Goal: Task Accomplishment & Management: Use online tool/utility

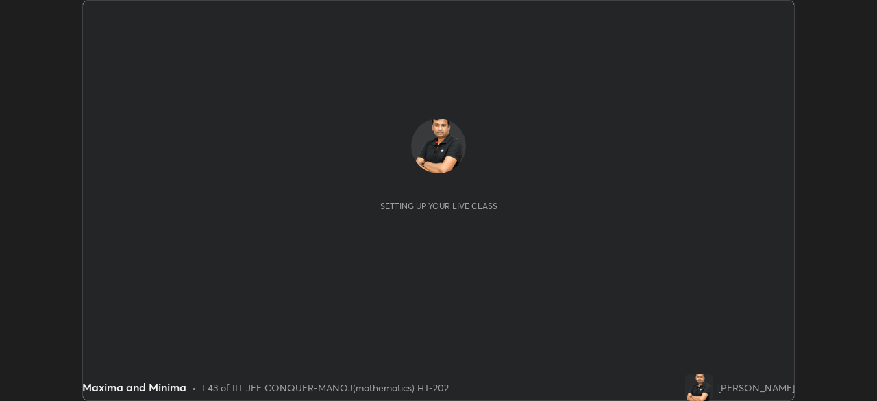
scroll to position [401, 876]
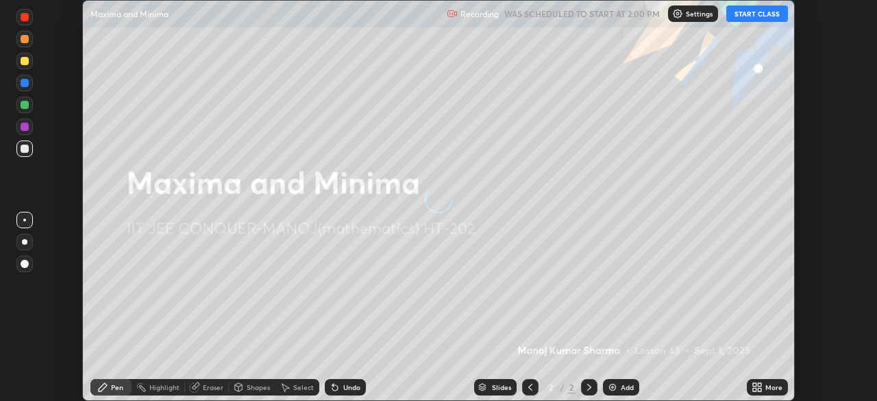
click at [758, 16] on button "START CLASS" at bounding box center [757, 13] width 62 height 16
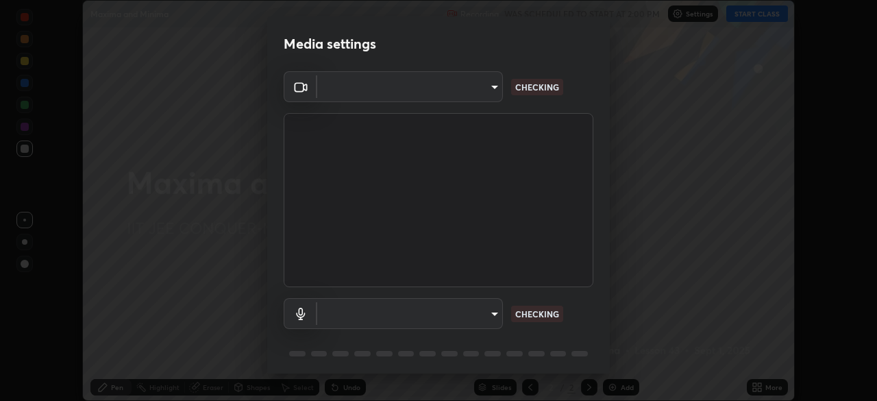
click at [761, 391] on div "Media settings ​ CHECKING ​ CHECKING 1 / 5 Next" at bounding box center [438, 200] width 877 height 401
type input "4b07550f10a59a7173657f9d6ee7a44ffe01d6d7b1bc446bebceededd52016b0"
type input "communications"
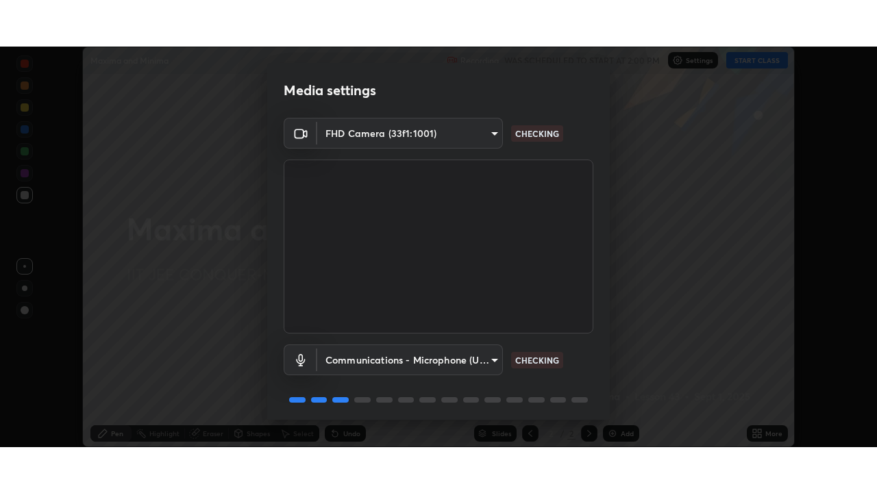
scroll to position [49, 0]
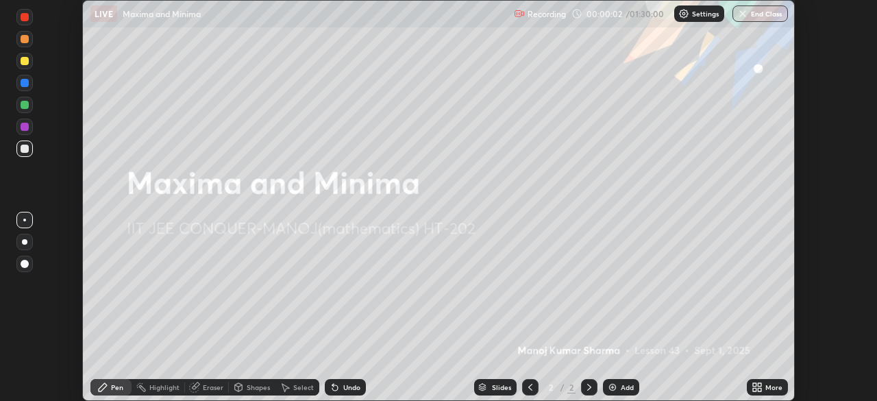
click at [765, 391] on div "More" at bounding box center [767, 387] width 41 height 16
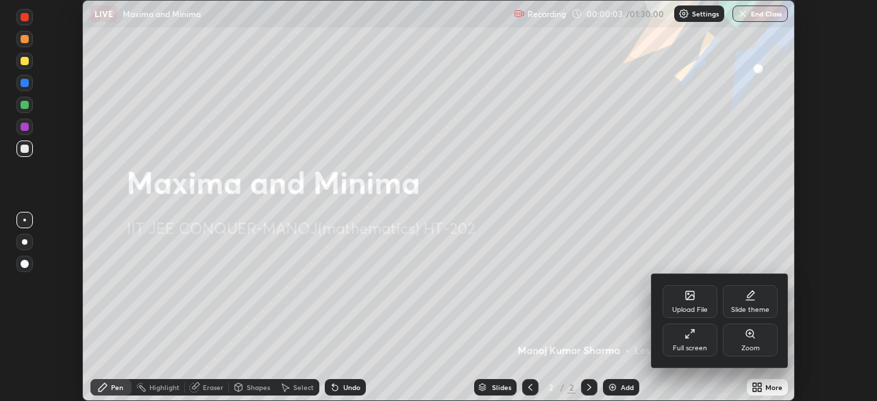
click at [693, 337] on icon at bounding box center [690, 333] width 11 height 11
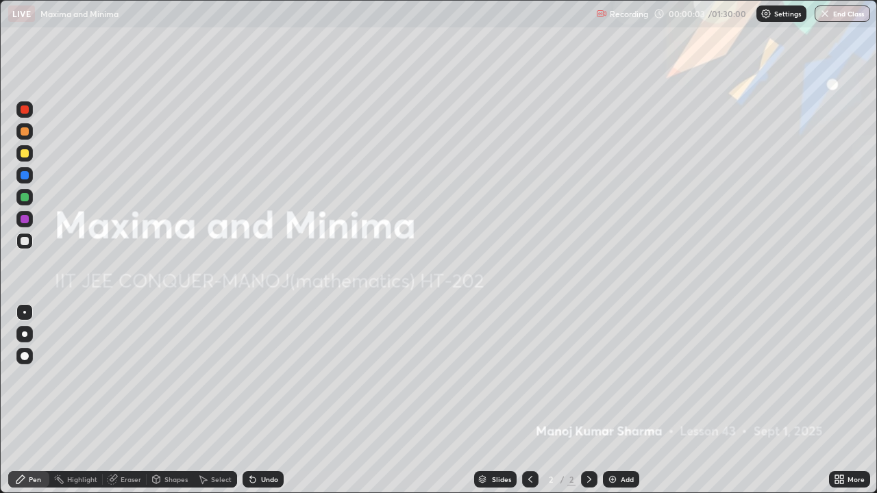
scroll to position [493, 877]
click at [778, 16] on p "Settings" at bounding box center [787, 13] width 27 height 7
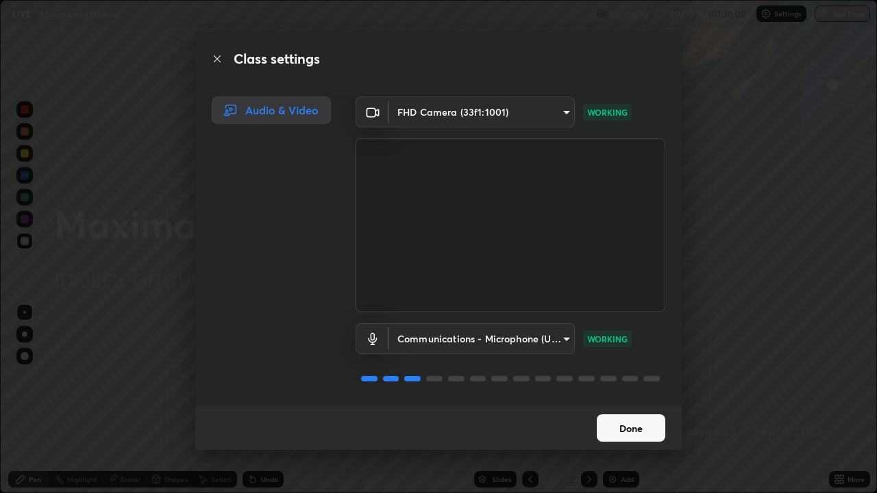
click at [619, 400] on button "Done" at bounding box center [631, 428] width 69 height 27
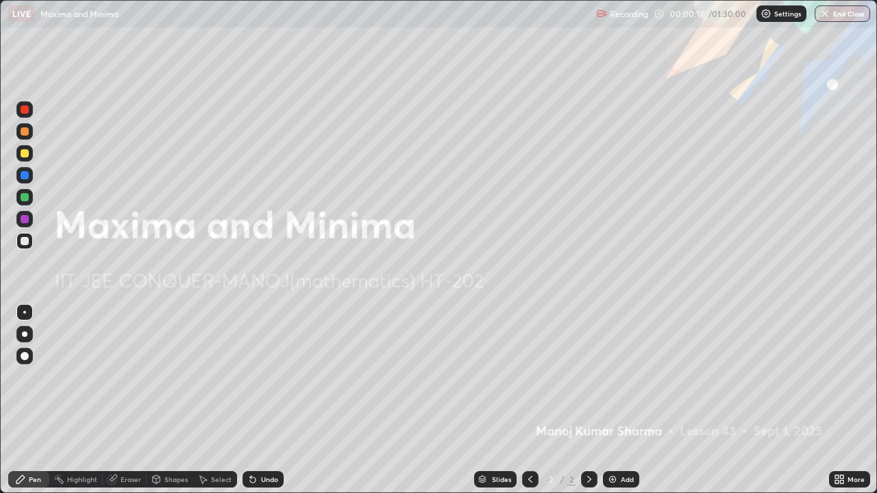
click at [32, 336] on div at bounding box center [24, 334] width 16 height 16
